Goal: Task Accomplishment & Management: Manage account settings

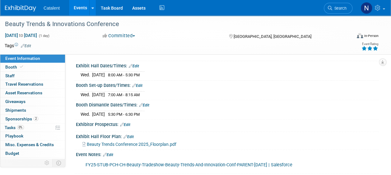
scroll to position [93, 0]
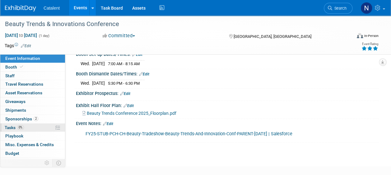
click at [17, 126] on span "Tasks 0%" at bounding box center [14, 127] width 19 height 5
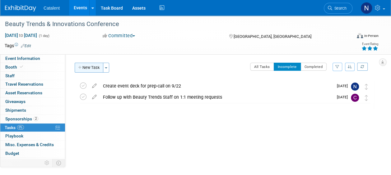
click at [94, 67] on button "New Task" at bounding box center [89, 68] width 29 height 10
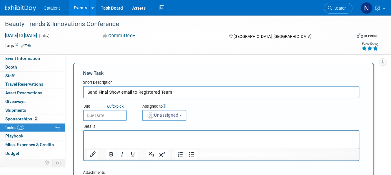
type input "Send Final Show email to Registered Team"
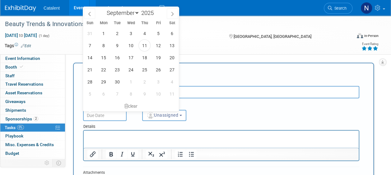
click at [106, 116] on input "text" at bounding box center [105, 115] width 44 height 11
click at [105, 68] on span "22" at bounding box center [103, 70] width 12 height 12
type input "Sep 22, 2025"
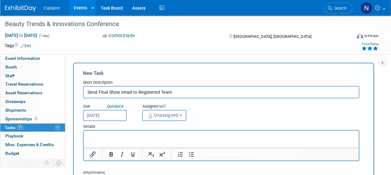
click at [158, 113] on span "Unassigned" at bounding box center [162, 115] width 32 height 5
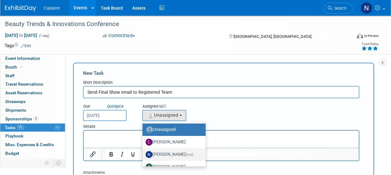
click at [169, 156] on label "Nicole Bullock (me)" at bounding box center [172, 155] width 54 height 10
click at [143, 156] on input "Nicole Bullock (me)" at bounding box center [141, 154] width 4 height 4
select select "02d4bfa8-3b27-41d6-9684-f5788393f352"
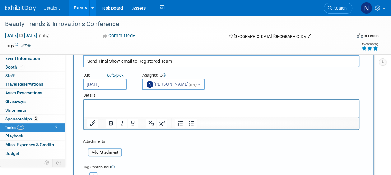
scroll to position [62, 0]
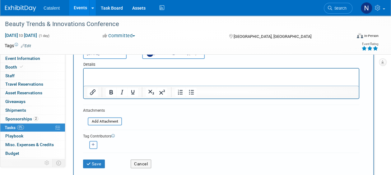
click at [93, 145] on icon "button" at bounding box center [93, 144] width 3 height 3
select select
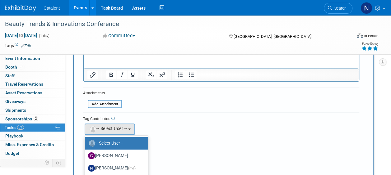
scroll to position [93, 0]
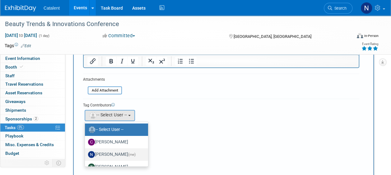
drag, startPoint x: 116, startPoint y: 154, endPoint x: 119, endPoint y: 150, distance: 4.9
click at [116, 154] on label "Nicole Bullock (me)" at bounding box center [115, 155] width 54 height 10
click at [86, 154] on input "Nicole Bullock (me)" at bounding box center [84, 154] width 4 height 4
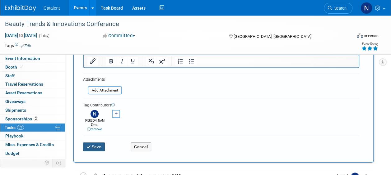
click at [96, 143] on button "Save" at bounding box center [94, 147] width 22 height 9
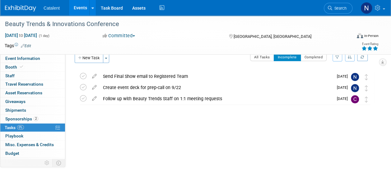
scroll to position [0, 0]
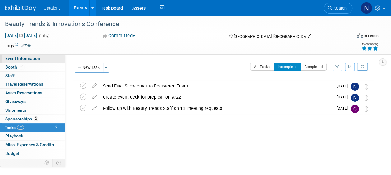
click at [28, 60] on span "Event Information" at bounding box center [22, 58] width 35 height 5
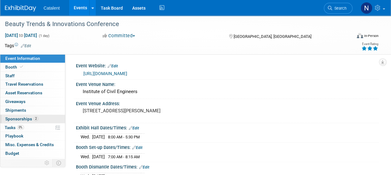
scroll to position [66, 0]
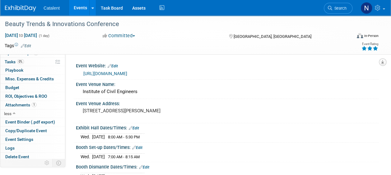
click at [380, 62] on button "button" at bounding box center [381, 61] width 7 height 7
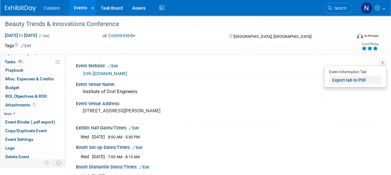
click at [352, 81] on link "Export tab to PDF" at bounding box center [355, 80] width 52 height 9
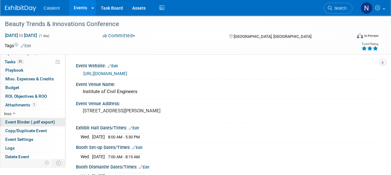
click at [32, 120] on span "Event Binder (.pdf export)" at bounding box center [30, 122] width 50 height 5
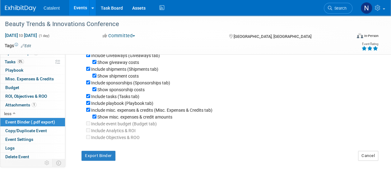
scroll to position [111, 0]
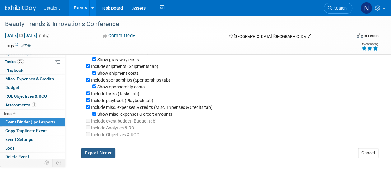
click at [103, 152] on button "Export Binder" at bounding box center [98, 153] width 34 height 10
click at [12, 63] on span "Tasks 0%" at bounding box center [14, 61] width 19 height 5
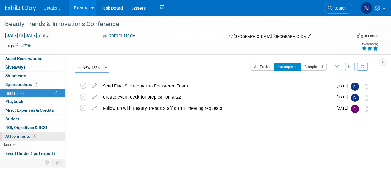
scroll to position [0, 0]
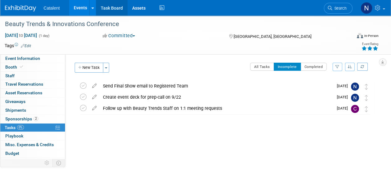
click at [107, 8] on link "Task Board" at bounding box center [111, 8] width 31 height 16
